Goal: Information Seeking & Learning: Check status

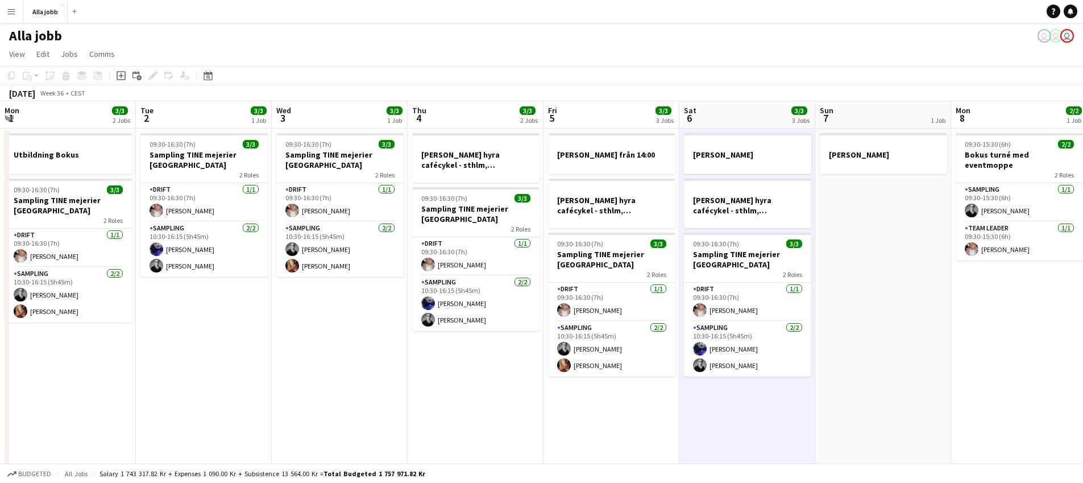
scroll to position [0, 318]
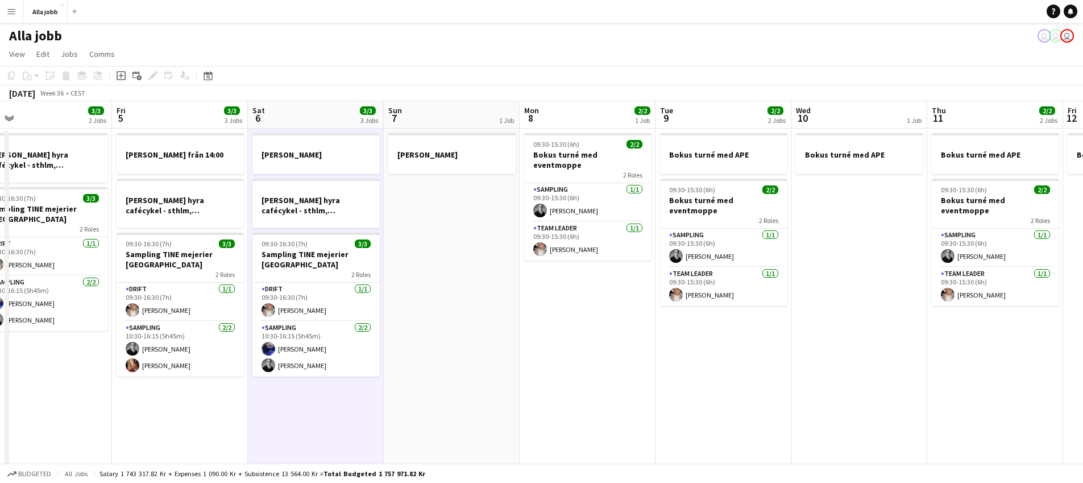
drag, startPoint x: 575, startPoint y: 300, endPoint x: 466, endPoint y: 288, distance: 110.4
click at [464, 288] on app-calendar-viewport "Mon 1 3/3 2 Jobs Tue 2 3/3 1 Job Wed 3 3/3 1 Job Thu 4 3/3 2 Jobs Fri 5 3/3 3 J…" at bounding box center [541, 365] width 1083 height 528
click at [466, 288] on app-date-cell "[PERSON_NAME]" at bounding box center [452, 378] width 136 height 501
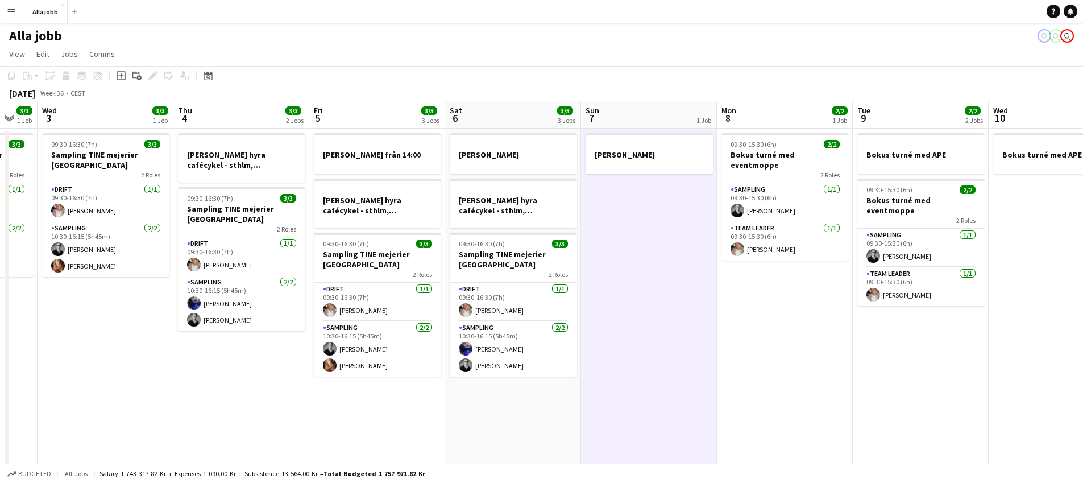
drag, startPoint x: 444, startPoint y: 293, endPoint x: 613, endPoint y: 377, distance: 188.9
click at [330, 320] on app-calendar-viewport "Sun 31 Mon 1 3/3 2 Jobs Tue 2 3/3 1 Job Wed 3 3/3 1 Job Thu 4 3/3 2 Jobs Fri 5 …" at bounding box center [541, 365] width 1083 height 528
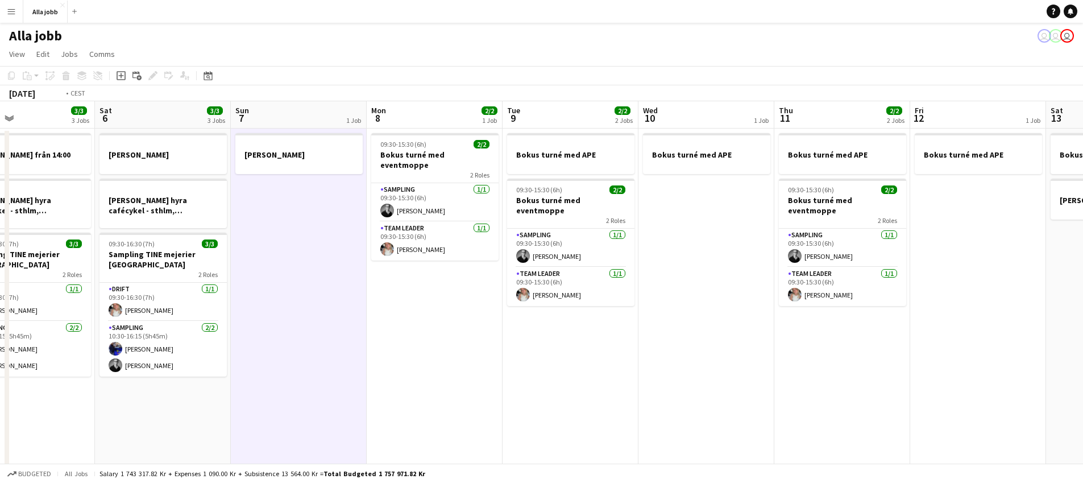
drag, startPoint x: 738, startPoint y: 388, endPoint x: 151, endPoint y: 317, distance: 591.0
click at [152, 320] on app-calendar-viewport "Tue 2 3/3 1 Job Wed 3 3/3 1 Job Thu 4 3/3 2 Jobs Fri 5 3/3 3 Jobs Sat 6 3/3 3 J…" at bounding box center [541, 365] width 1083 height 528
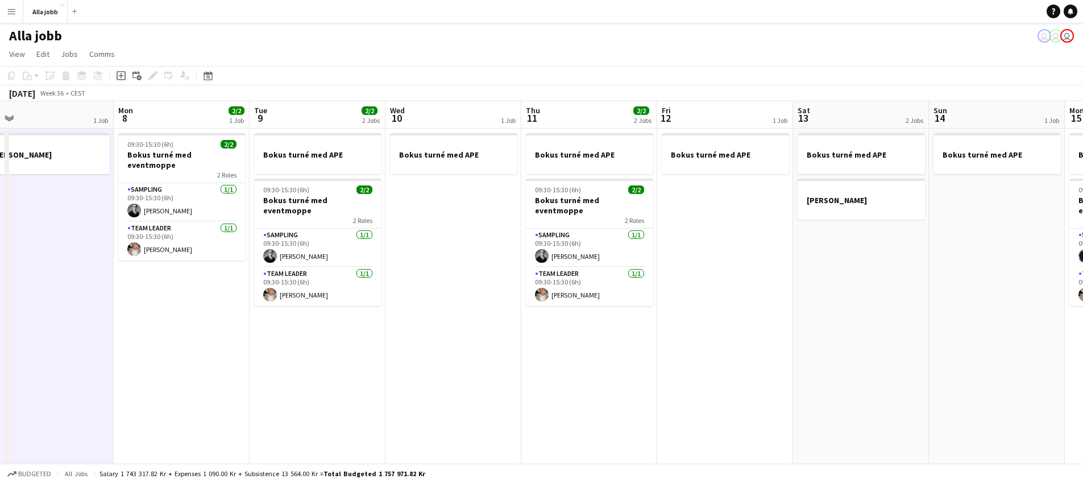
scroll to position [0, 277]
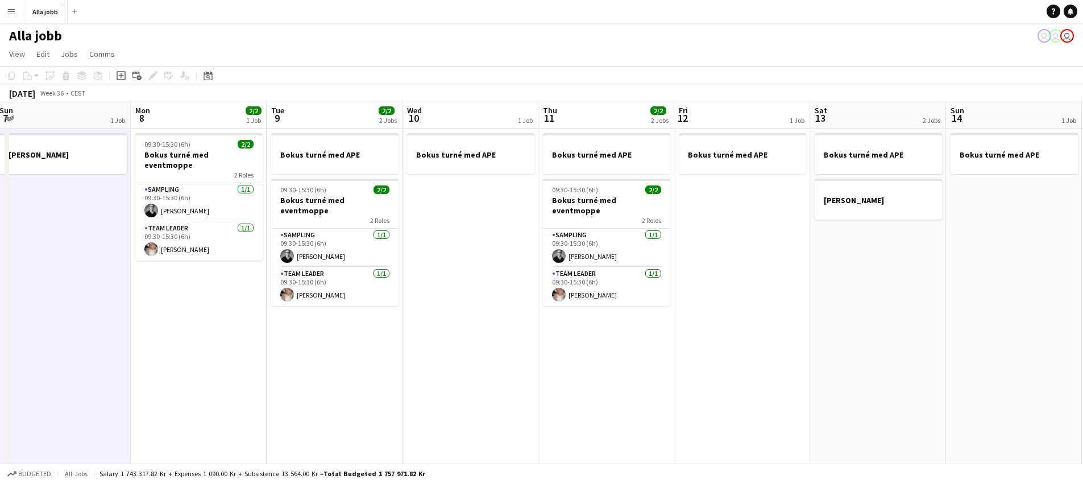
drag, startPoint x: 569, startPoint y: 312, endPoint x: 894, endPoint y: 331, distance: 325.2
click at [897, 331] on app-calendar-viewport "Fri 5 3/3 3 Jobs Sat 6 3/3 3 Jobs Sun 7 1 Job Mon 8 2/2 1 Job Tue 9 2/2 2 Jobs …" at bounding box center [541, 365] width 1083 height 528
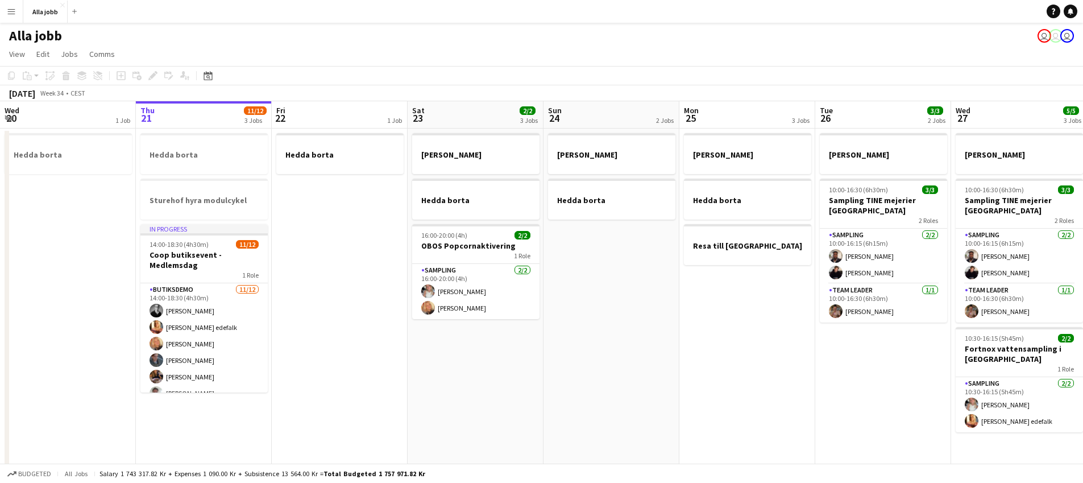
click at [586, 351] on app-date-cell "[PERSON_NAME] borta" at bounding box center [612, 378] width 136 height 501
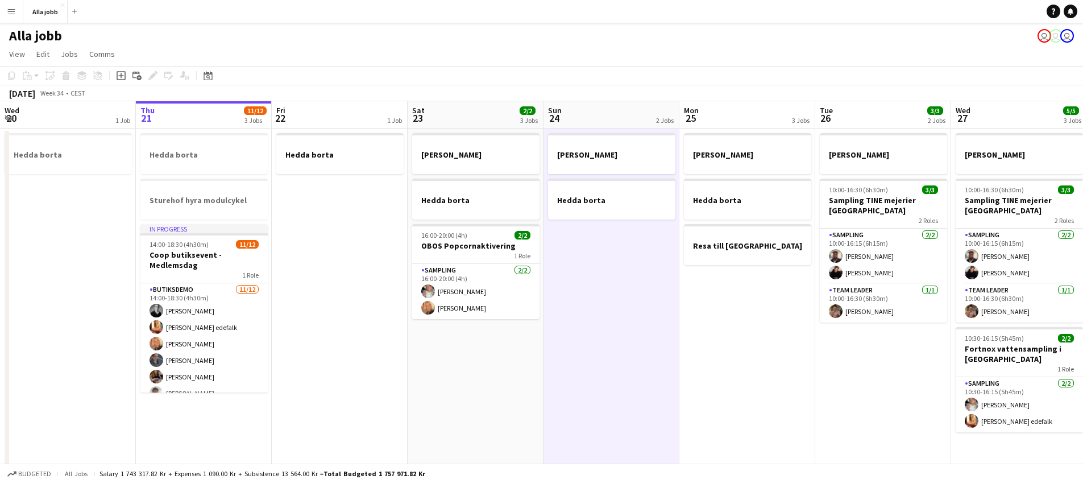
click at [583, 355] on app-date-cell "[PERSON_NAME] borta" at bounding box center [612, 378] width 136 height 501
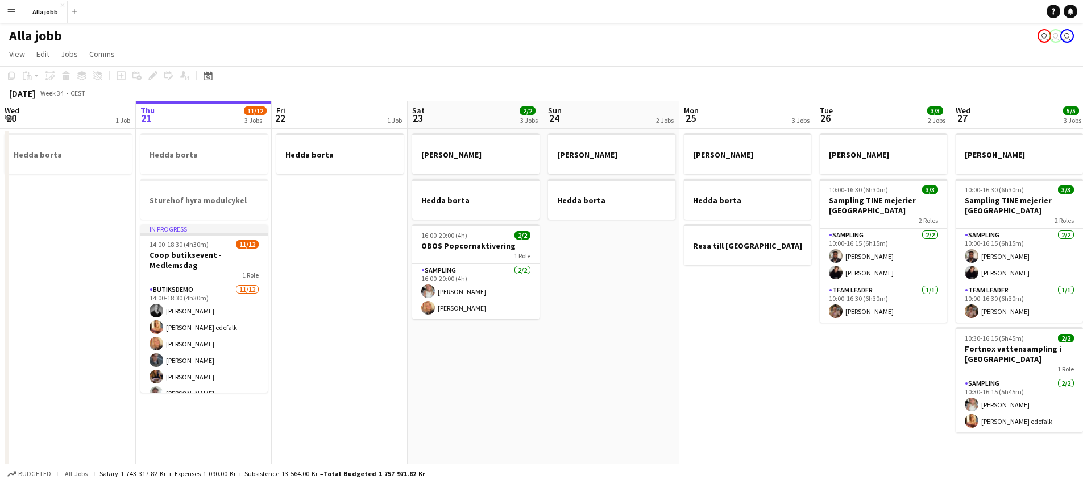
click at [461, 373] on app-date-cell "[PERSON_NAME] borta 16:00-20:00 (4h) 2/2 OBOS Popcornaktivering 1 Role Sampling…" at bounding box center [476, 378] width 136 height 501
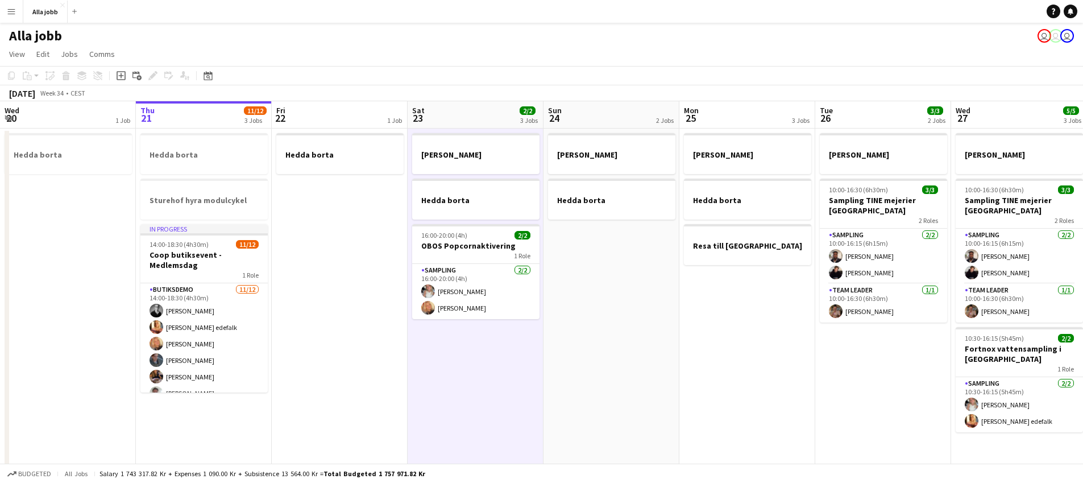
click at [572, 367] on app-date-cell "[PERSON_NAME] borta" at bounding box center [612, 378] width 136 height 501
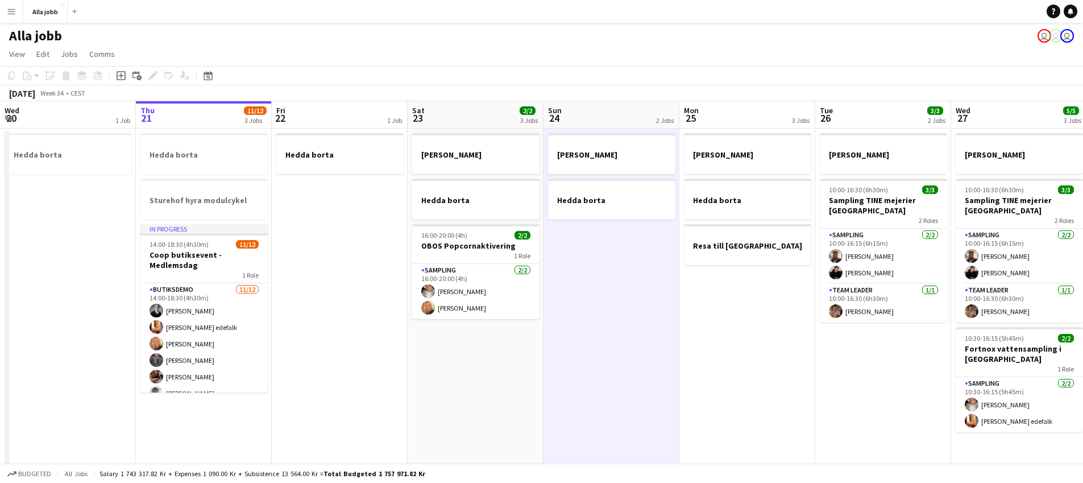
click at [724, 345] on app-date-cell "[PERSON_NAME] borta Resa till [GEOGRAPHIC_DATA]" at bounding box center [747, 378] width 136 height 501
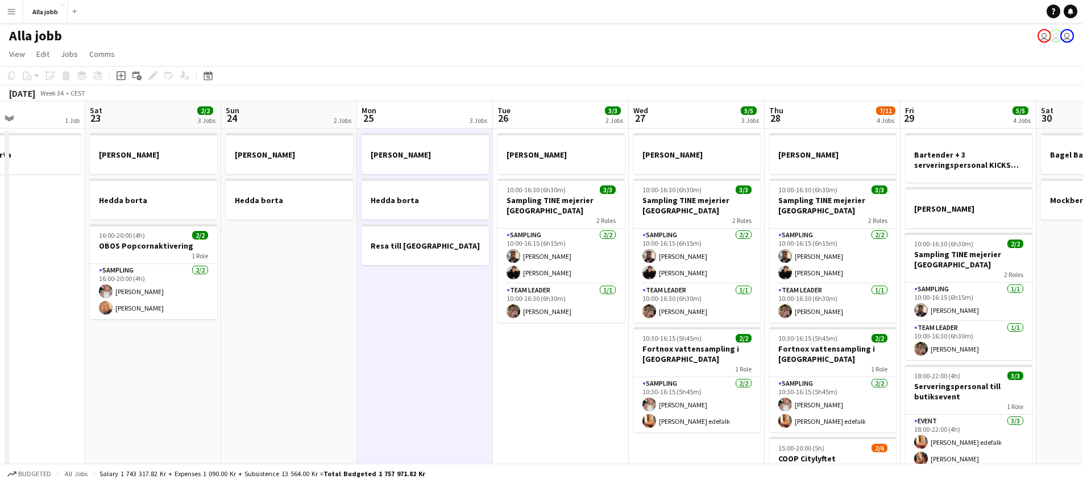
drag, startPoint x: 723, startPoint y: 345, endPoint x: 438, endPoint y: 318, distance: 286.1
click at [400, 310] on app-calendar-viewport "Wed 20 1 Job Thu 21 11/12 3 Jobs Fri 22 1 Job Sat 23 2/2 3 Jobs Sun 24 2 Jobs M…" at bounding box center [541, 365] width 1083 height 528
click at [554, 399] on app-date-cell "[PERSON_NAME] 10:00-16:30 (6h30m) 3/3 Sampling TINE mejerier Göteborg 2 Roles S…" at bounding box center [560, 378] width 136 height 501
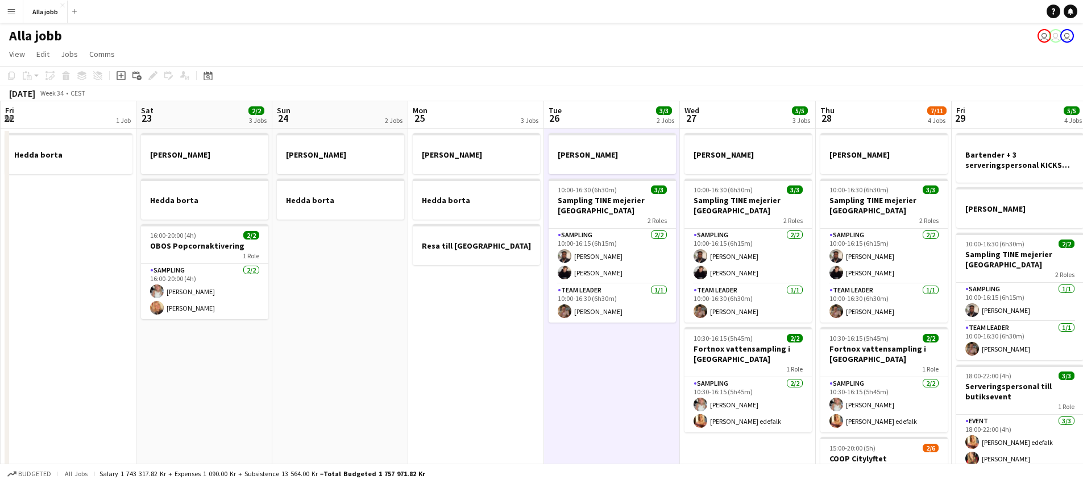
drag, startPoint x: 425, startPoint y: 264, endPoint x: 781, endPoint y: 276, distance: 355.5
click at [782, 276] on app-calendar-viewport "Wed 20 1 Job Thu 21 11/12 3 Jobs Fri 22 1 Job Sat 23 2/2 3 Jobs Sun 24 2 Jobs M…" at bounding box center [541, 365] width 1083 height 528
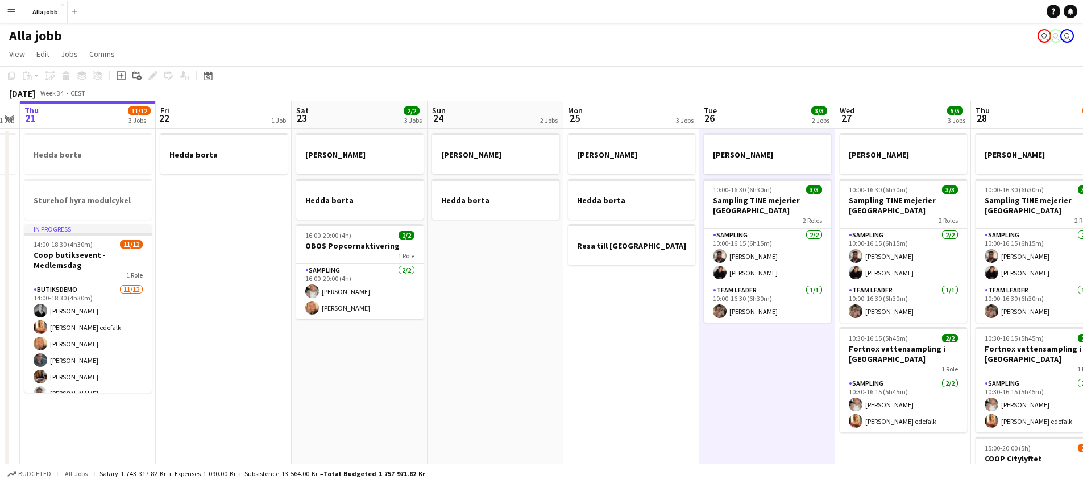
drag, startPoint x: 437, startPoint y: 273, endPoint x: 276, endPoint y: 288, distance: 161.6
click at [276, 288] on app-calendar-viewport "Sun 17 1 Job Mon 18 2 Jobs Tue 19 1 Job Wed 20 1 Job Thu 21 11/12 3 Jobs Fri 22…" at bounding box center [541, 365] width 1083 height 528
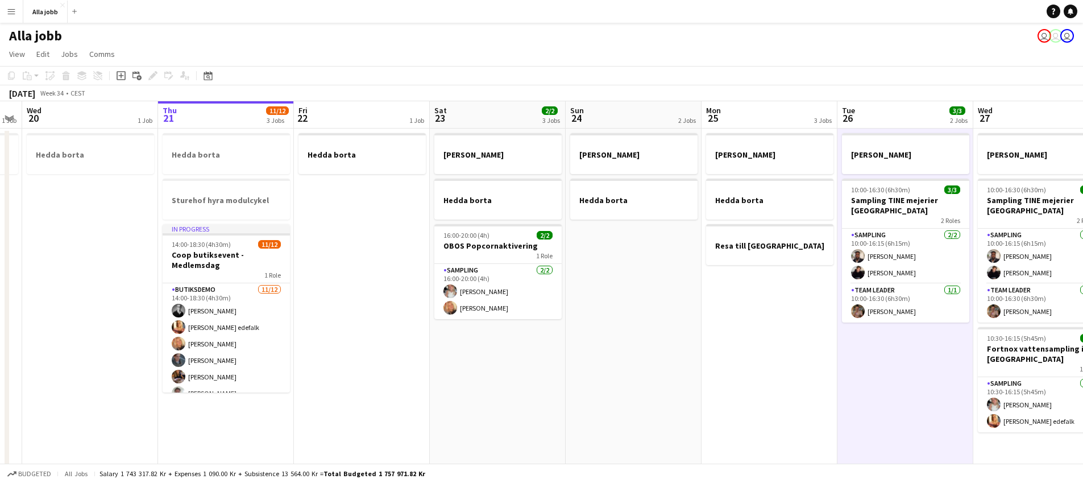
drag, startPoint x: 474, startPoint y: 317, endPoint x: 447, endPoint y: 313, distance: 26.5
click at [329, 302] on app-calendar-viewport "Sun 17 1 Job Mon 18 2 Jobs Tue 19 1 Job Wed 20 1 Job Thu 21 11/12 3 Jobs Fri 22…" at bounding box center [541, 365] width 1083 height 528
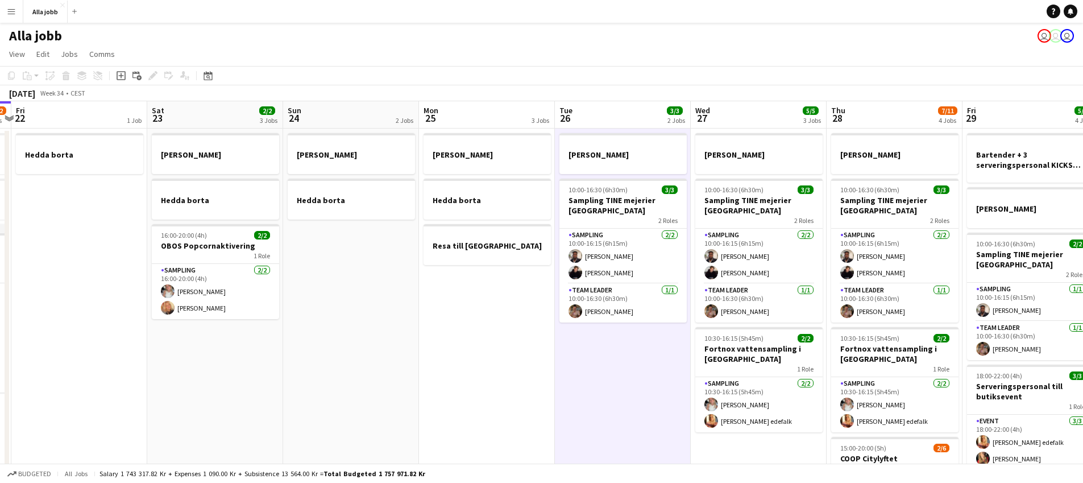
click at [179, 296] on app-calendar-viewport "Tue 19 1 Job Wed 20 1 Job Thu 21 11/12 3 Jobs Fri 22 1 Job Sat 23 2/2 3 Jobs Su…" at bounding box center [541, 365] width 1083 height 528
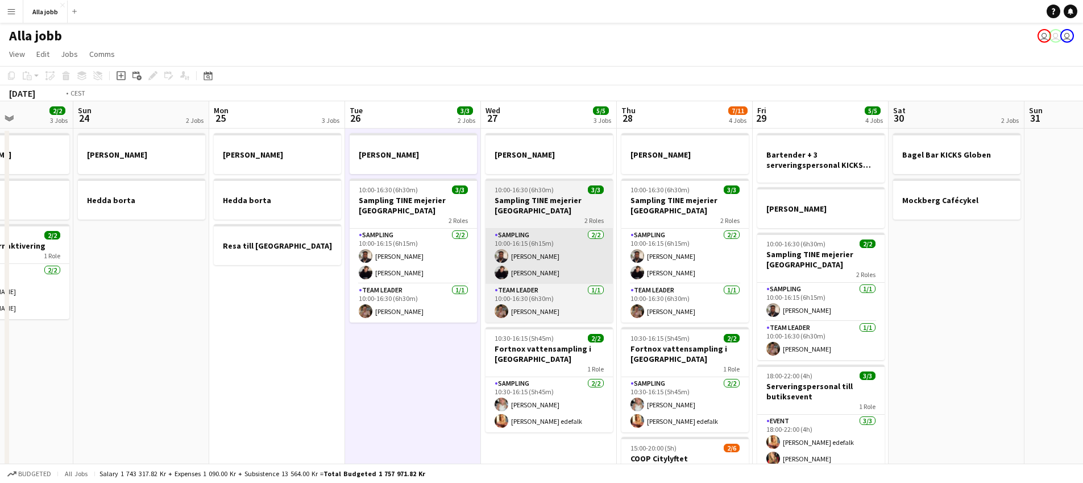
drag, startPoint x: 396, startPoint y: 285, endPoint x: 243, endPoint y: 281, distance: 152.4
click at [193, 281] on app-calendar-viewport "Thu 21 11/12 3 Jobs Fri 22 1 Job Sat 23 2/2 3 Jobs Sun 24 2 Jobs Mon 25 3 Jobs …" at bounding box center [541, 365] width 1083 height 528
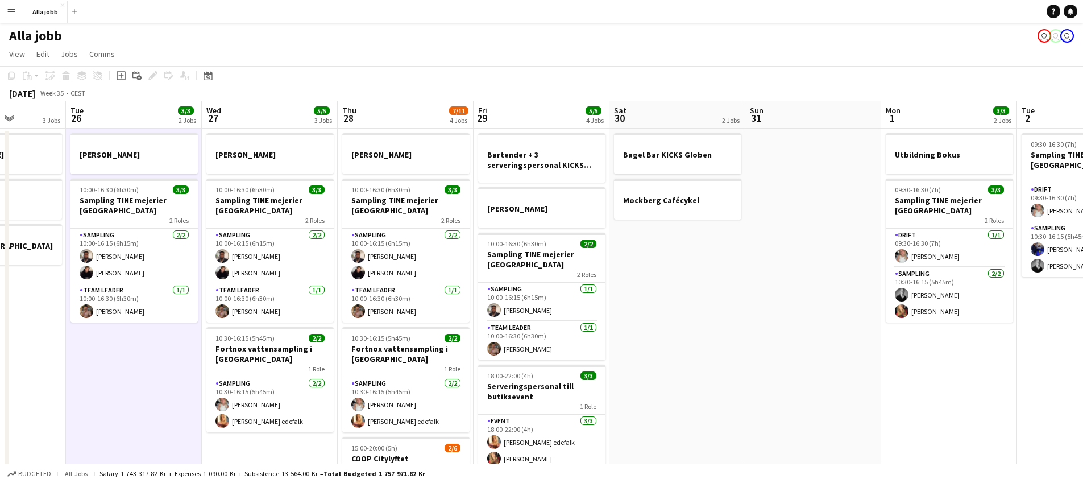
drag, startPoint x: 724, startPoint y: 267, endPoint x: 450, endPoint y: 298, distance: 275.8
click at [450, 298] on app-calendar-viewport "Sat 23 2/2 3 Jobs Sun 24 2 Jobs Mon 25 3 Jobs Tue 26 3/3 2 Jobs Wed 27 5/5 3 Jo…" at bounding box center [541, 365] width 1083 height 528
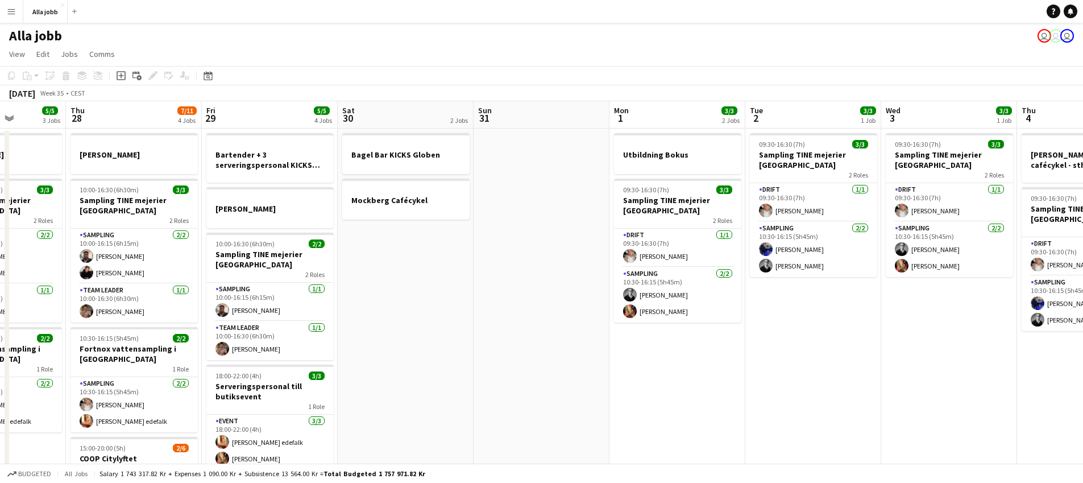
scroll to position [0, 345]
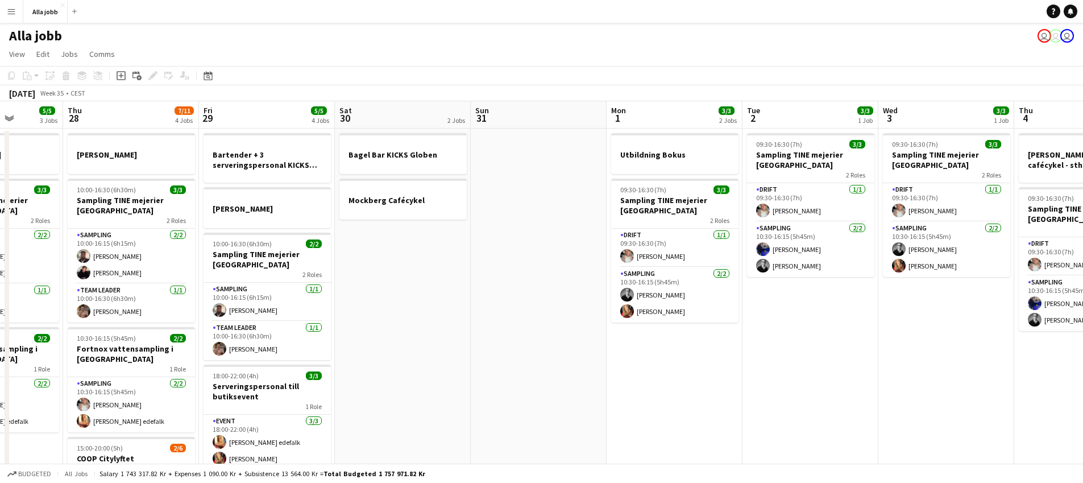
click at [551, 276] on app-date-cell at bounding box center [539, 378] width 136 height 501
